Goal: Find specific page/section: Find specific page/section

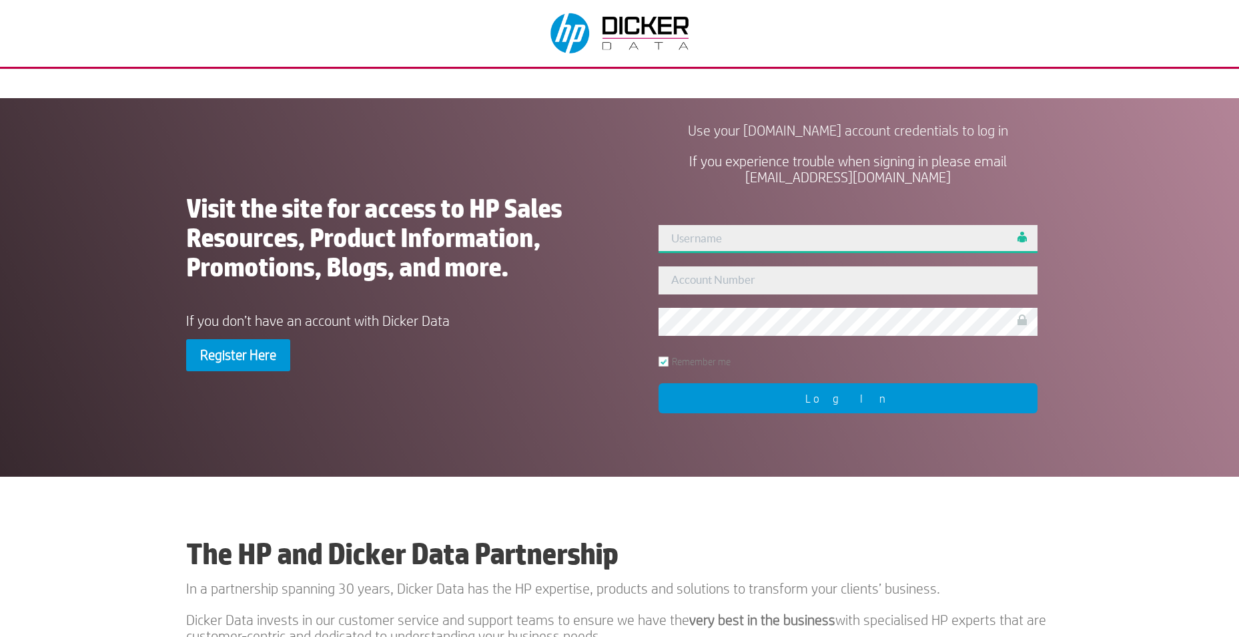
drag, startPoint x: 0, startPoint y: 0, endPoint x: 737, endPoint y: 235, distance: 773.4
click at [737, 235] on input "text" at bounding box center [848, 239] width 379 height 28
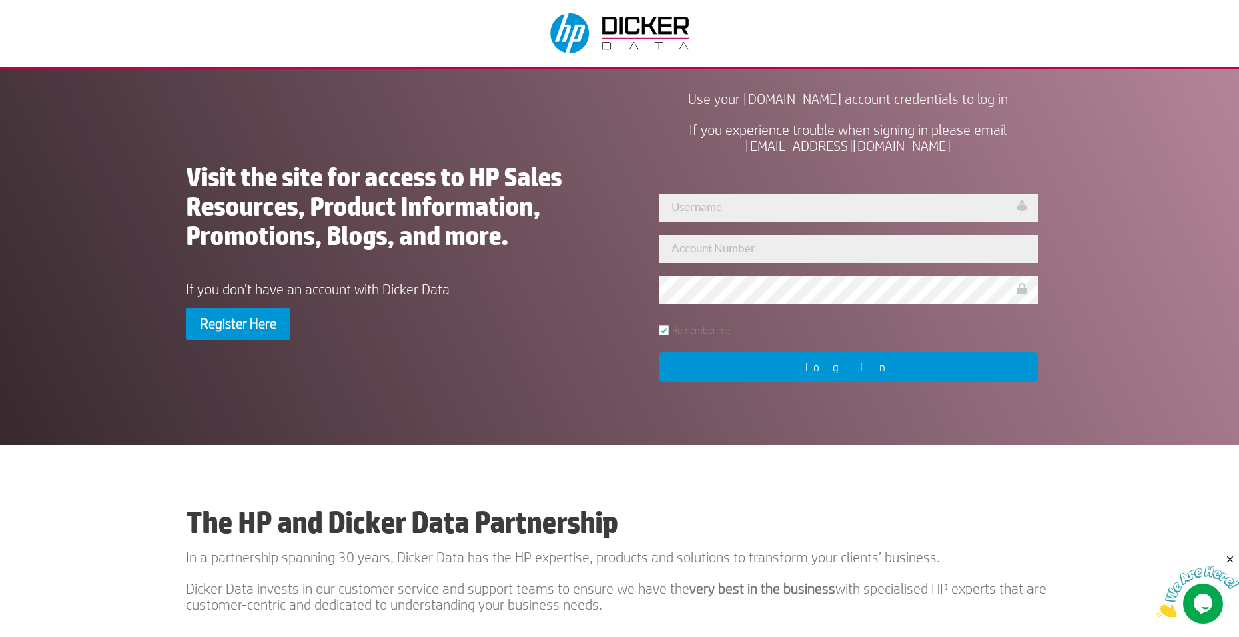
drag, startPoint x: 741, startPoint y: 191, endPoint x: 694, endPoint y: 213, distance: 51.7
click at [740, 191] on div "User Not Found!! Remember me Log In" at bounding box center [848, 287] width 410 height 218
click at [733, 252] on input "text" at bounding box center [848, 249] width 379 height 28
click at [714, 210] on input "text" at bounding box center [848, 208] width 379 height 28
click at [608, 195] on div "Visit the site for access to HP Sales Resources, Product Information, Promotion…" at bounding box center [620, 252] width 868 height 333
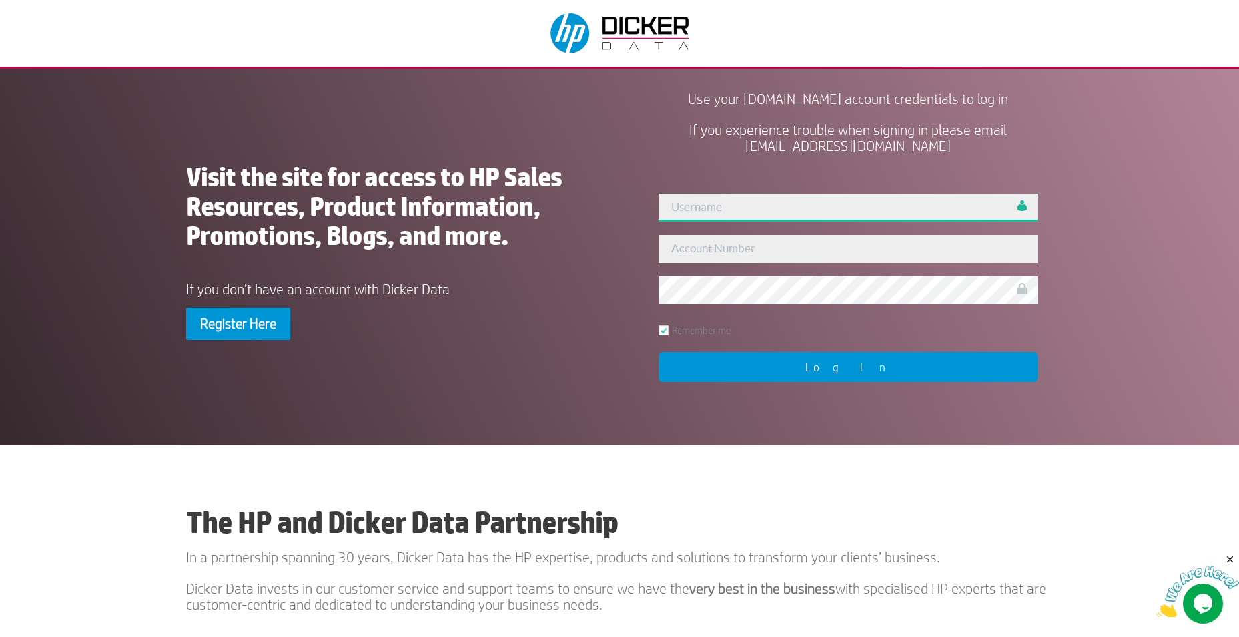
click at [738, 208] on input "text" at bounding box center [848, 208] width 379 height 28
click at [702, 205] on input "text" at bounding box center [848, 208] width 379 height 28
paste input "admin"
type input "admin"
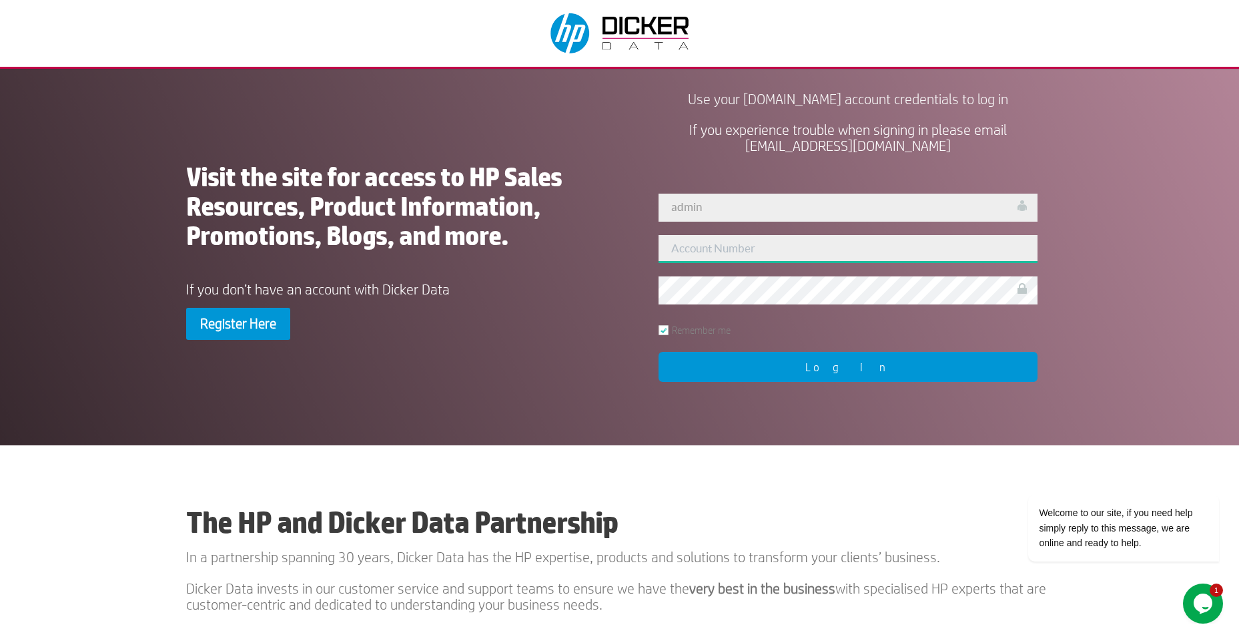
click at [752, 256] on input "text" at bounding box center [848, 249] width 379 height 28
paste input "452717"
type input "452717"
click at [938, 368] on input "Log In" at bounding box center [848, 367] width 379 height 30
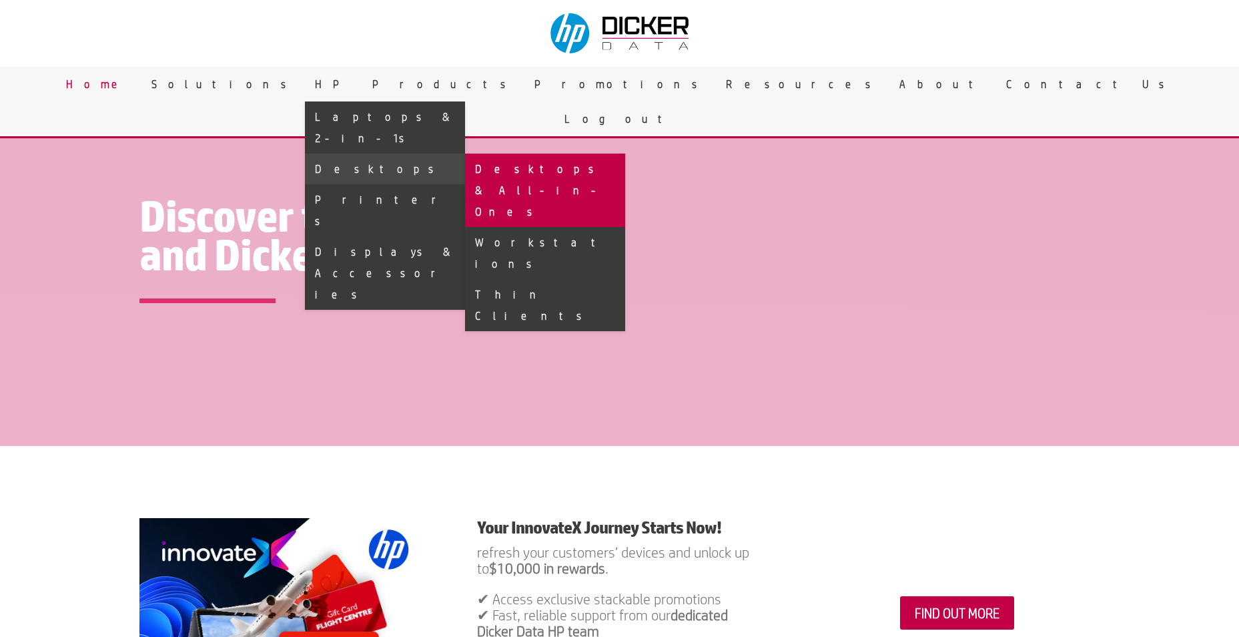
click at [625, 154] on link "Desktops & All-in-Ones" at bounding box center [545, 190] width 160 height 73
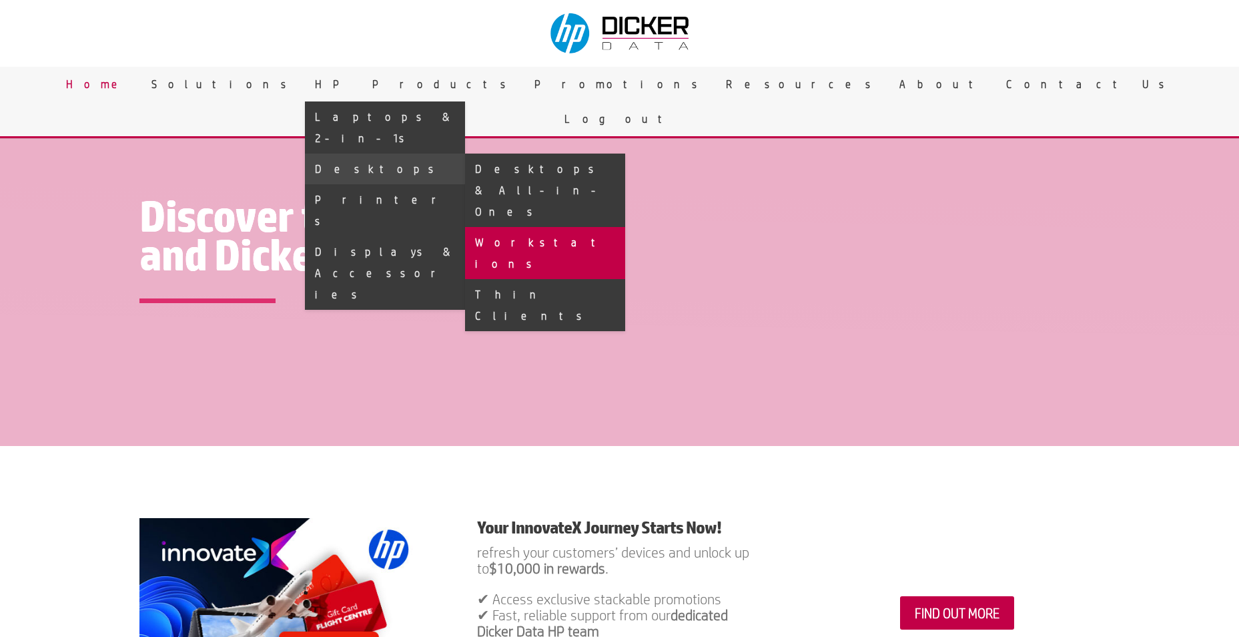
click at [625, 227] on link "Workstations" at bounding box center [545, 253] width 160 height 52
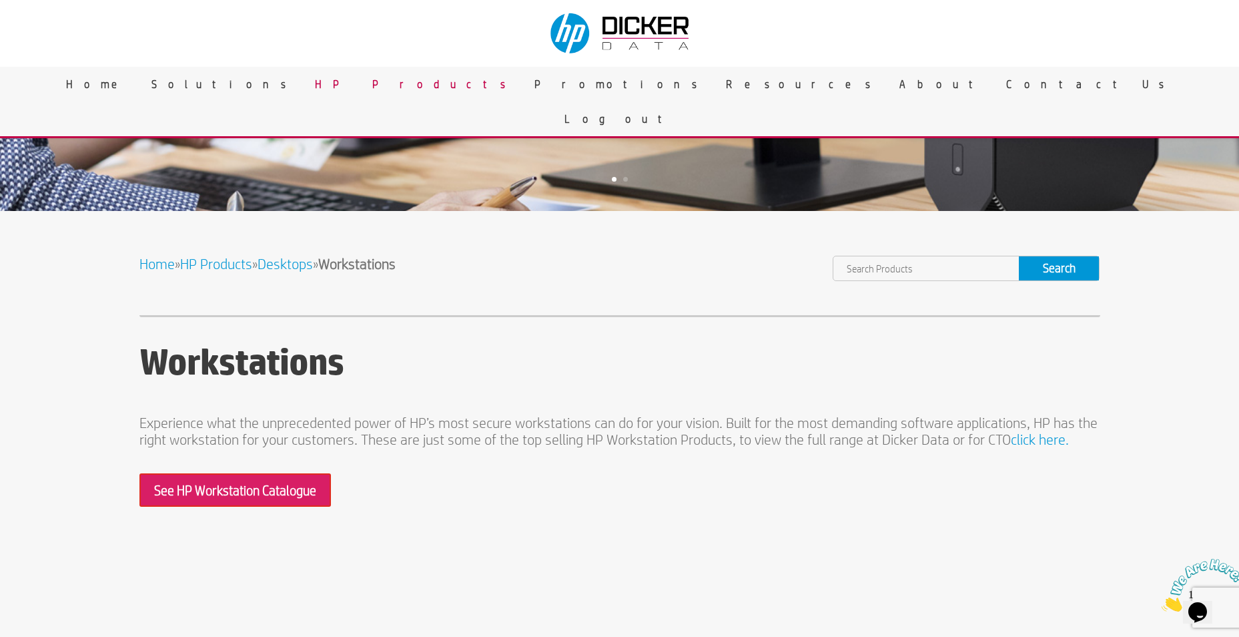
scroll to position [267, 0]
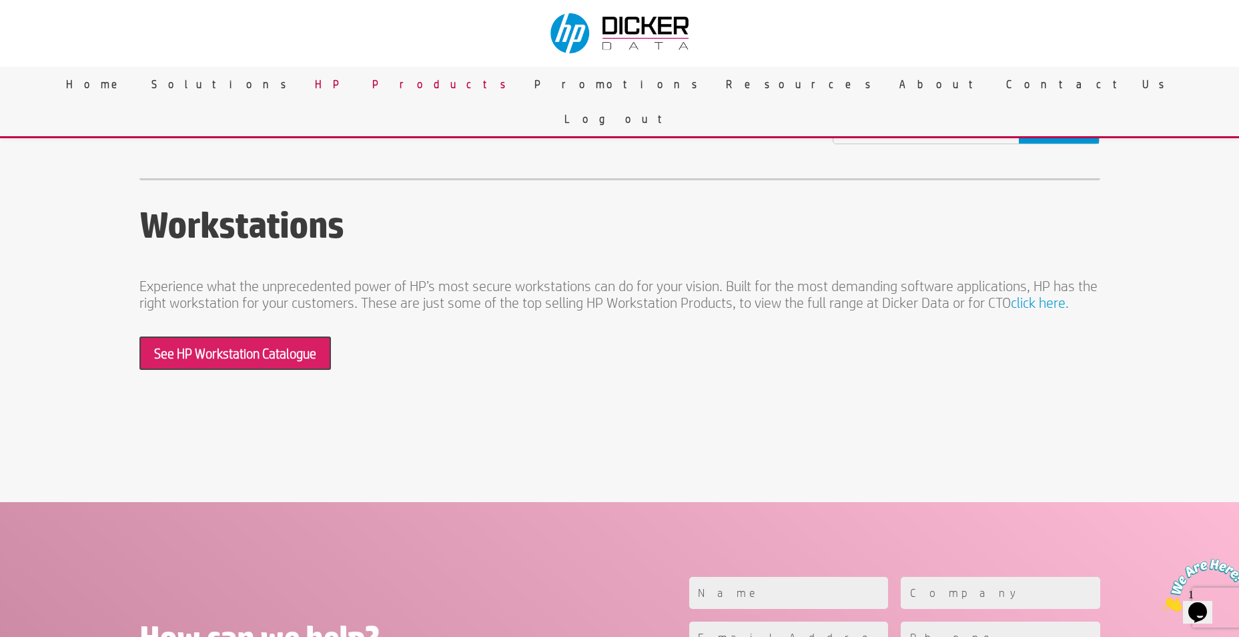
click at [264, 348] on link "See HP Workstation Catalogue" at bounding box center [235, 352] width 192 height 33
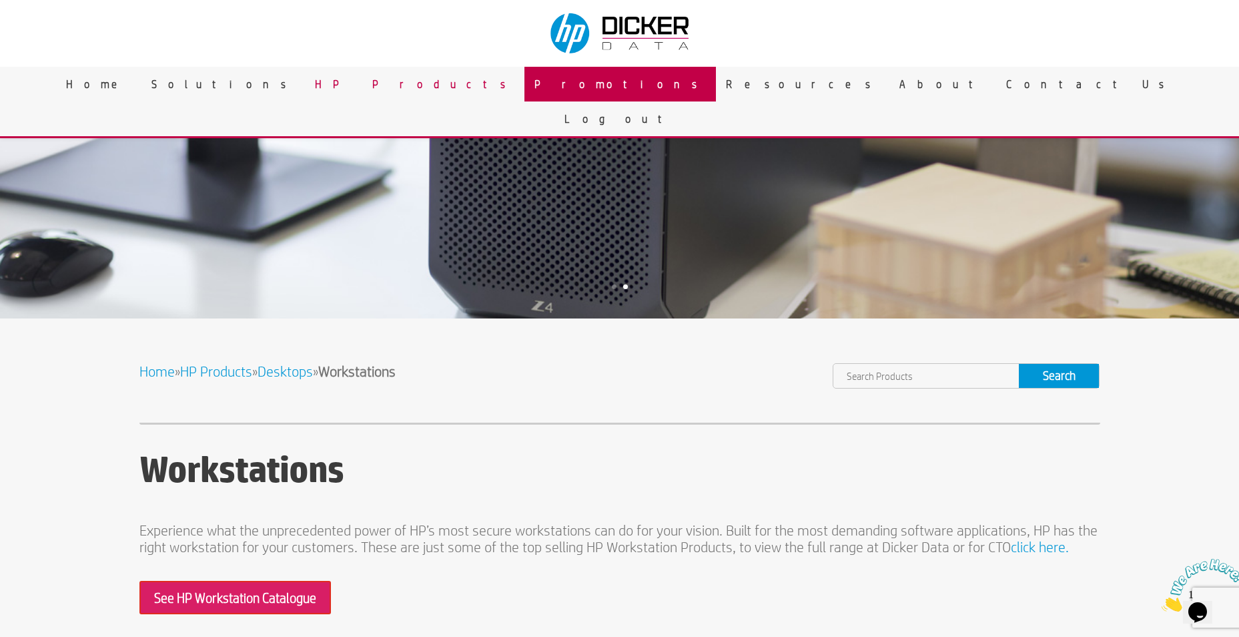
scroll to position [0, 0]
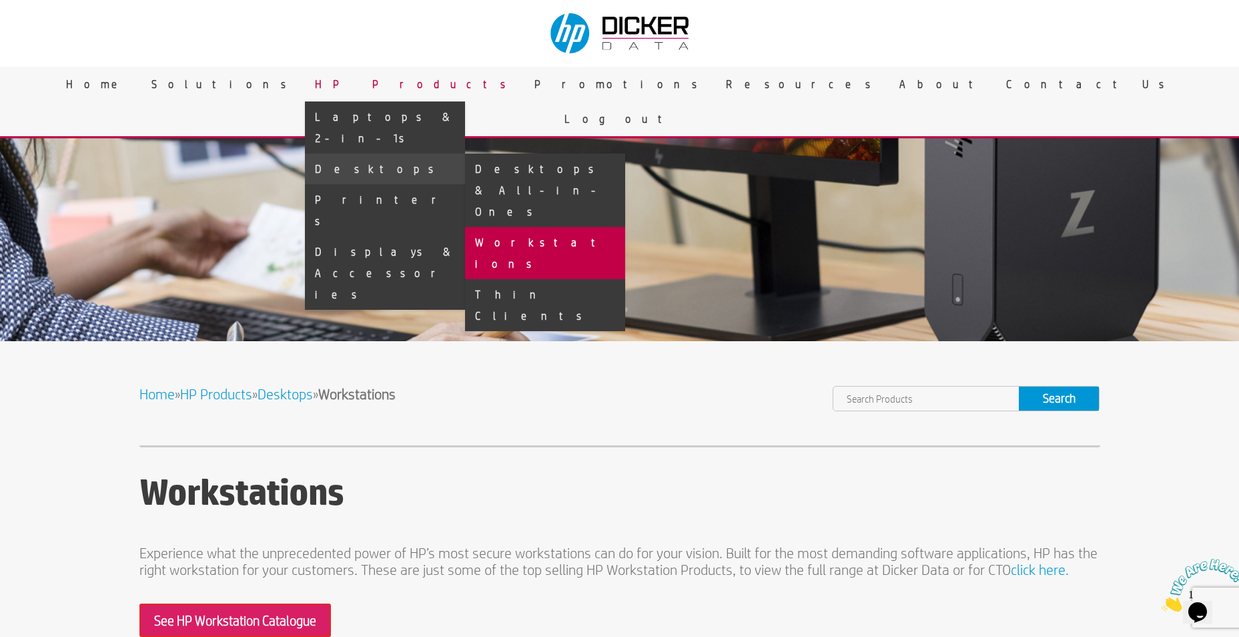
click at [625, 227] on link "Workstations" at bounding box center [545, 253] width 160 height 52
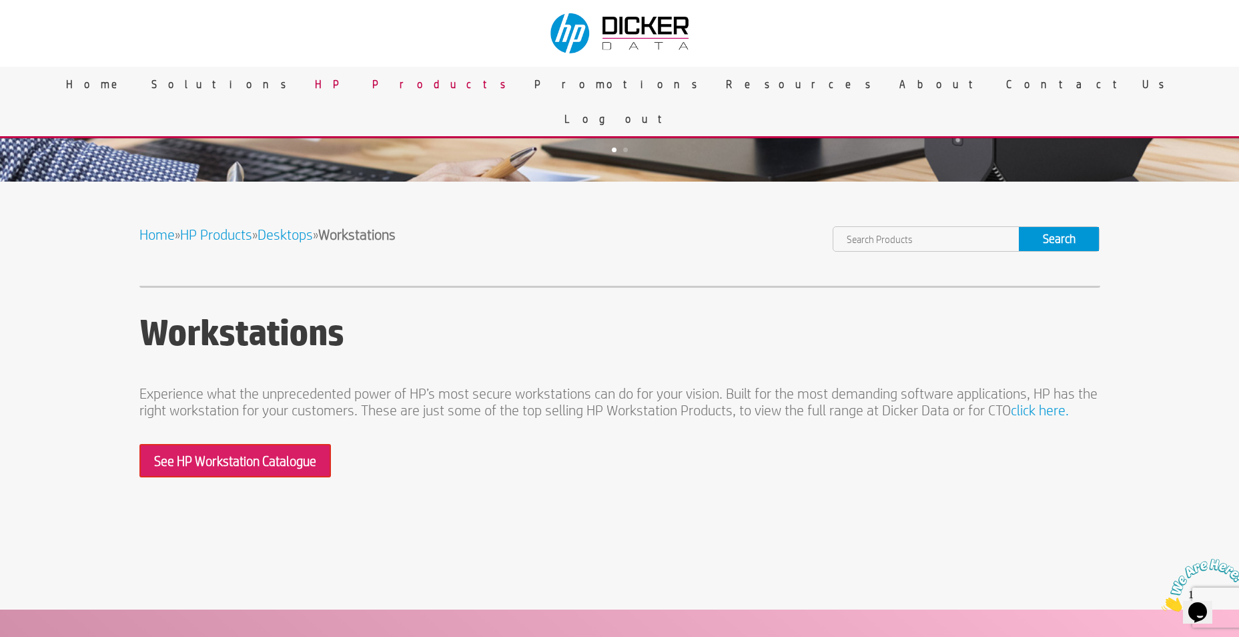
scroll to position [334, 0]
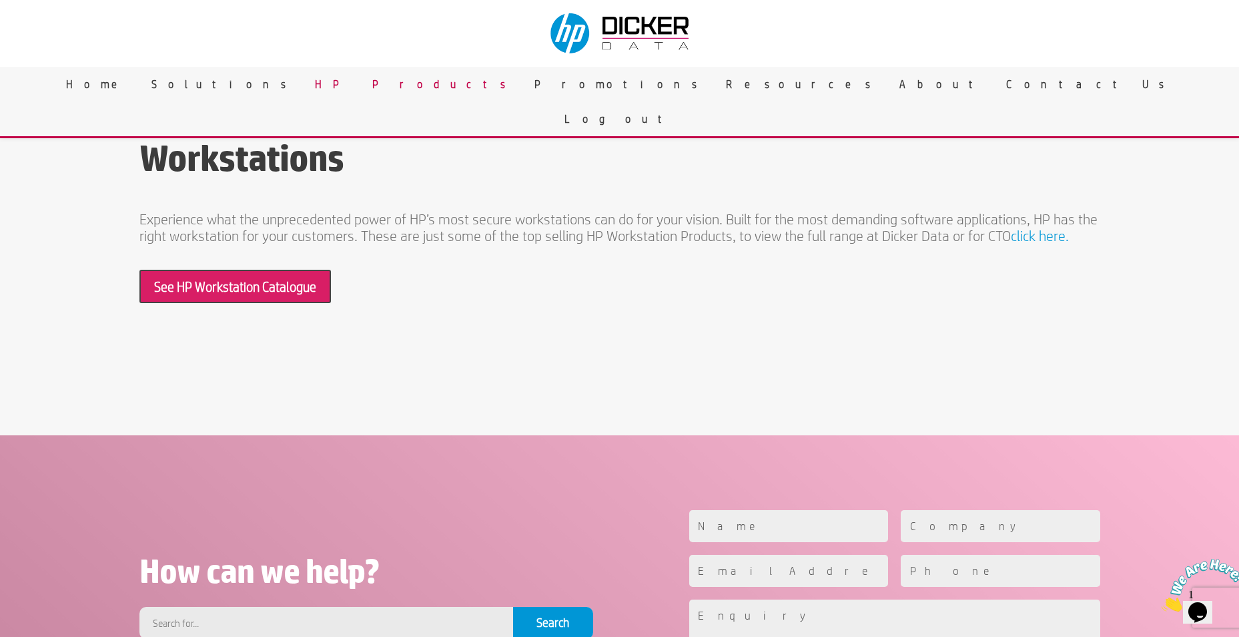
click at [280, 286] on link "See HP Workstation Catalogue" at bounding box center [235, 286] width 192 height 33
